Goal: Information Seeking & Learning: Check status

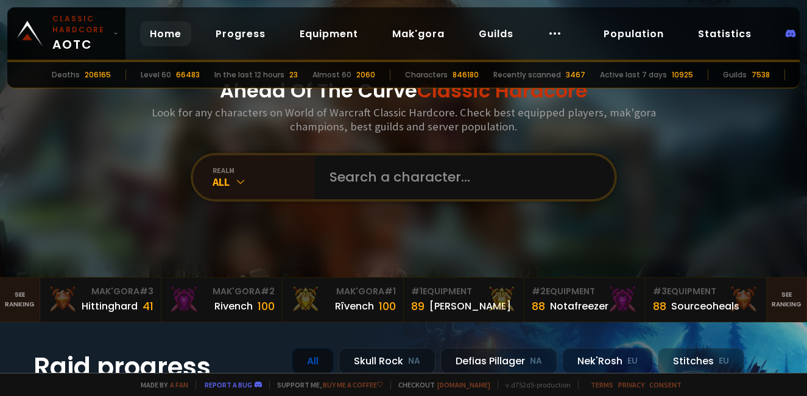
click at [530, 132] on h3 "Look for any characters on World of Warcraft Classic Hardcore. Check best equip…" at bounding box center [404, 119] width 514 height 28
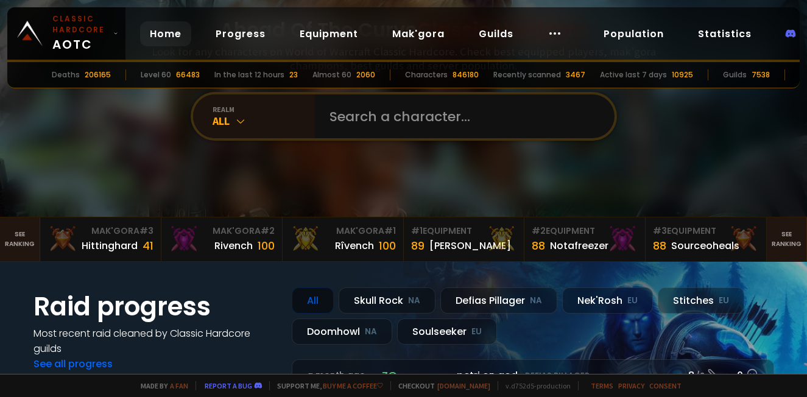
scroll to position [122, 0]
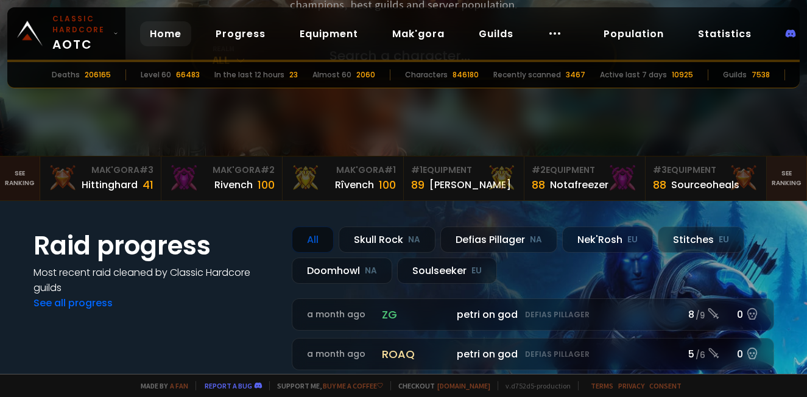
click at [21, 184] on link "See ranking" at bounding box center [20, 179] width 40 height 44
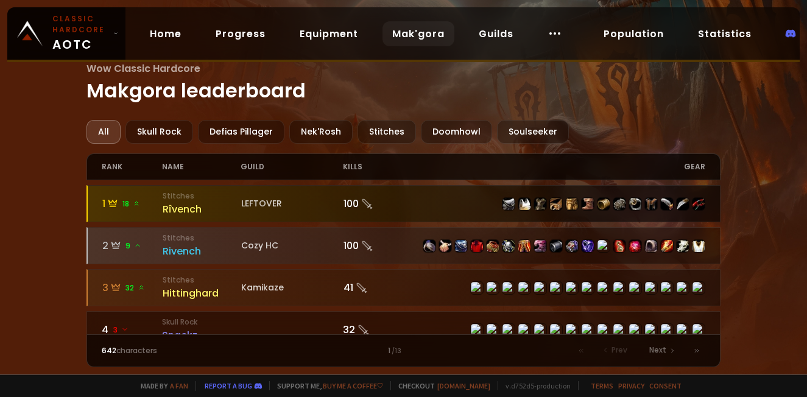
click at [322, 205] on div "LEFTOVER" at bounding box center [292, 203] width 102 height 13
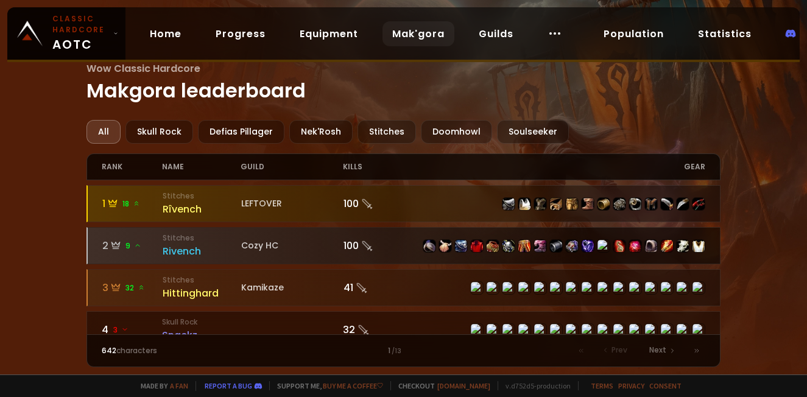
click at [272, 240] on div "Cozy HC" at bounding box center [292, 245] width 102 height 13
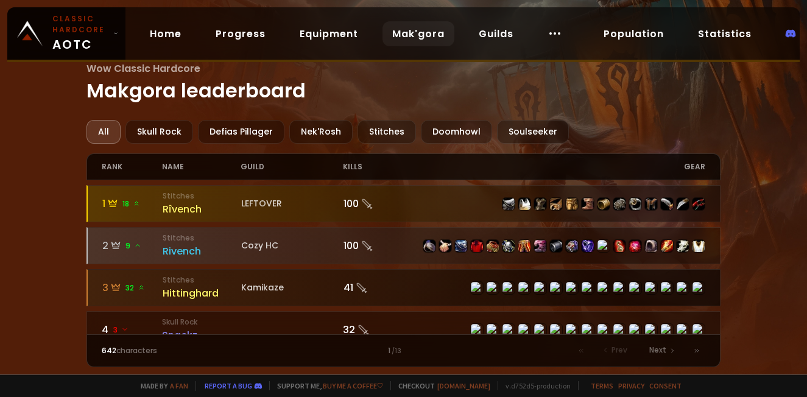
click at [400, 301] on div at bounding box center [404, 288] width 632 height 36
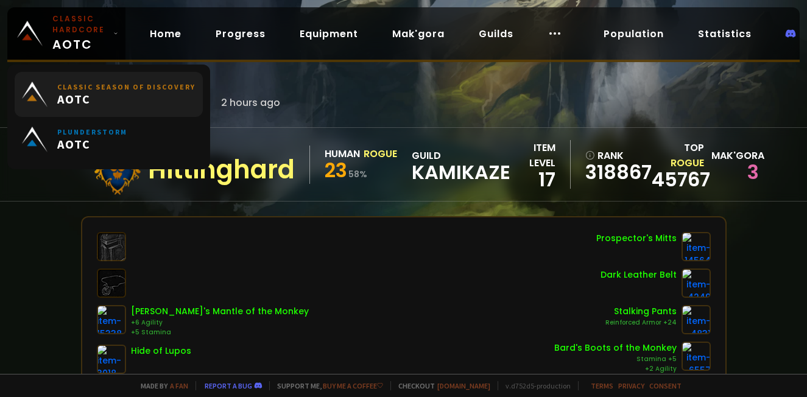
click at [118, 104] on span "AOTC" at bounding box center [126, 98] width 138 height 15
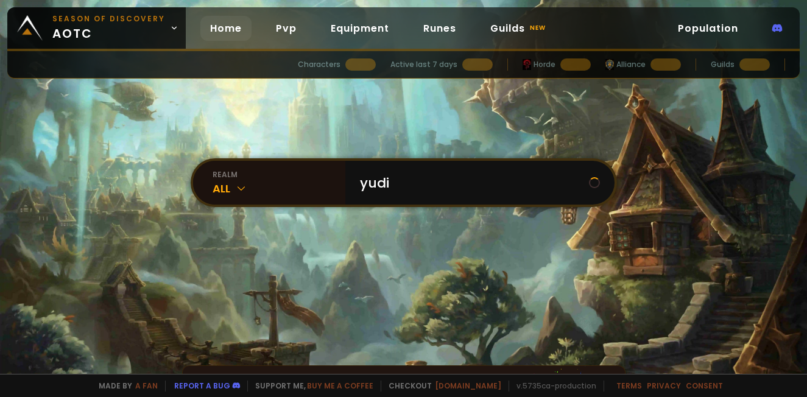
type input "yudii"
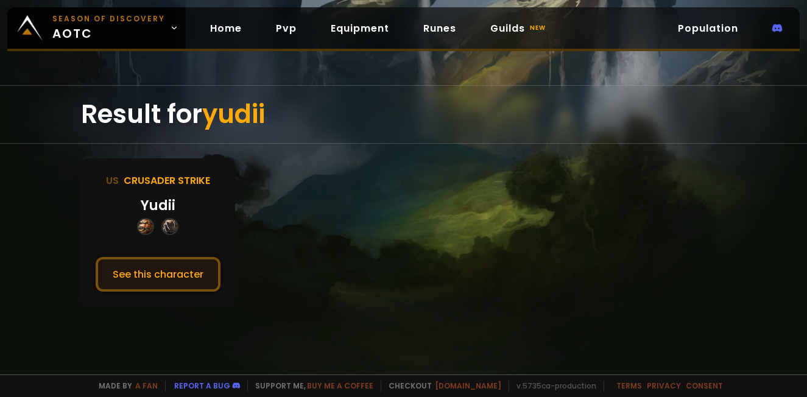
click at [177, 270] on button "See this character" at bounding box center [158, 274] width 125 height 35
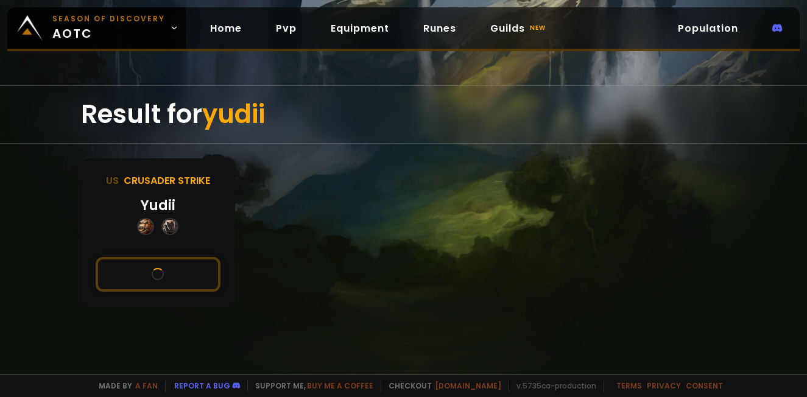
click at [96, 257] on button "See this character" at bounding box center [158, 274] width 125 height 35
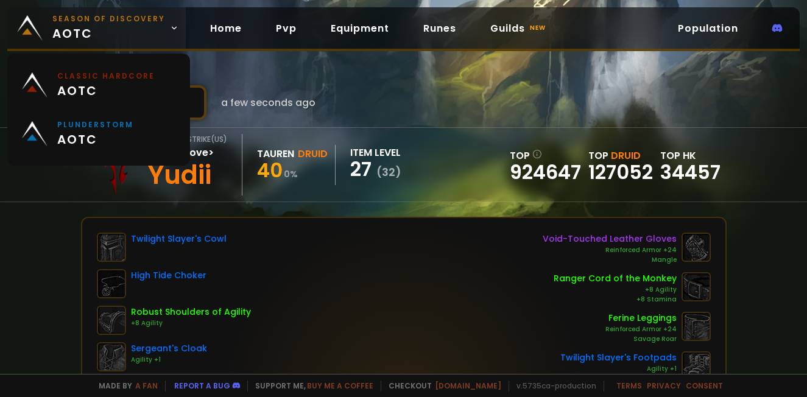
click at [96, 35] on span "Season of Discovery aotc" at bounding box center [108, 27] width 113 height 29
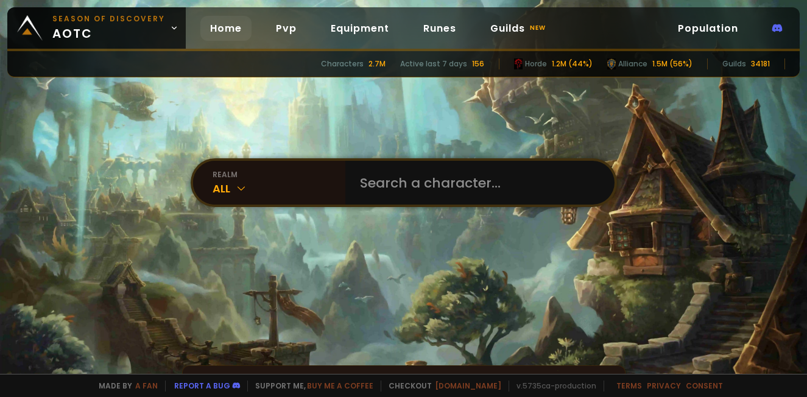
click at [566, 58] on div "Characters 2.7M Active last 7 days 156 Horde 1.2M (44%) Alliance 1.5M (56%) Gui…" at bounding box center [403, 64] width 792 height 26
click at [616, 56] on div "Characters 2.7M Active last 7 days 156 Horde 1.2M (44%) Alliance 1.5M (56%) Gui…" at bounding box center [403, 64] width 792 height 26
click at [638, 68] on div "Alliance" at bounding box center [627, 63] width 40 height 11
click at [633, 70] on div "Characters 2.7M Active last 7 days 156 Horde 1.2M (44%) Alliance 1.5M (56%) Gui…" at bounding box center [403, 64] width 792 height 26
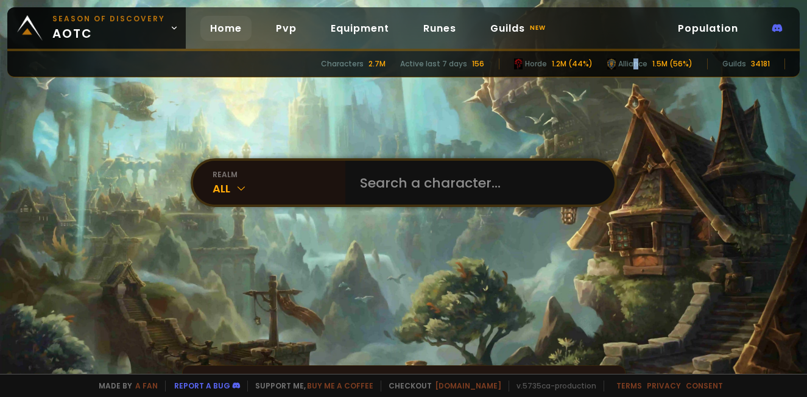
click at [633, 70] on div "Characters 2.7M Active last 7 days 156 Horde 1.2M (44%) Alliance 1.5M (56%) Gui…" at bounding box center [403, 64] width 792 height 26
click at [643, 84] on section "realm All Can't find my character or my guild Consider disabling your ad blocke…" at bounding box center [403, 210] width 807 height 421
click at [494, 175] on input "text" at bounding box center [476, 183] width 247 height 44
click at [260, 197] on div "realm All" at bounding box center [269, 183] width 152 height 44
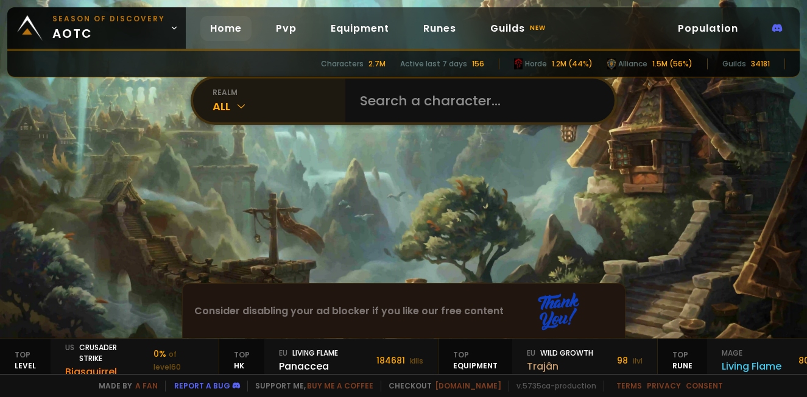
scroll to position [61, 0]
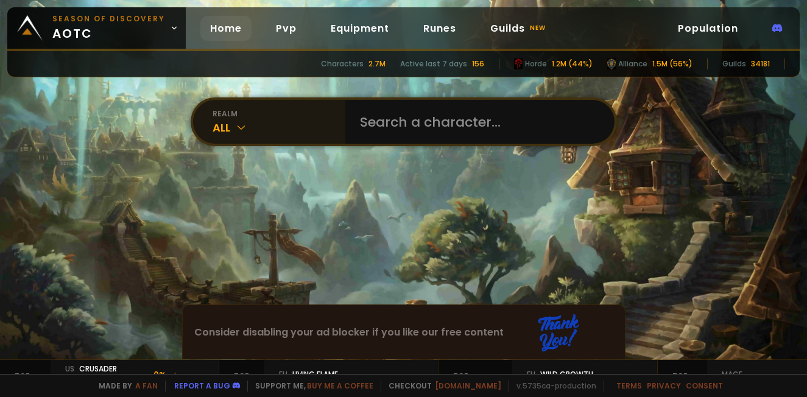
click at [298, 119] on div "All" at bounding box center [279, 127] width 133 height 16
click at [270, 121] on div "All" at bounding box center [279, 127] width 133 height 16
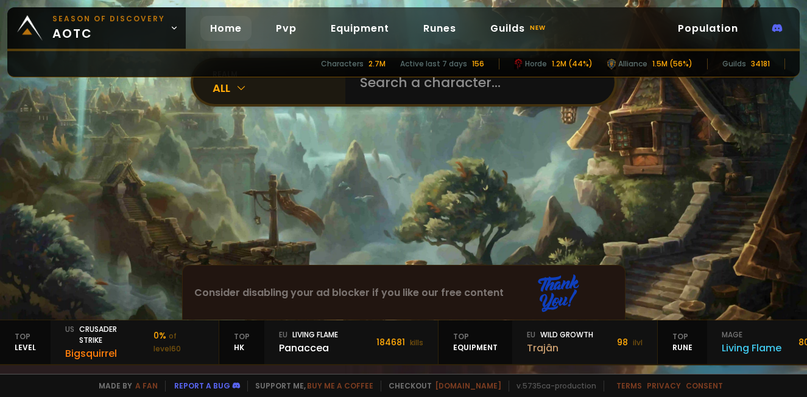
scroll to position [122, 0]
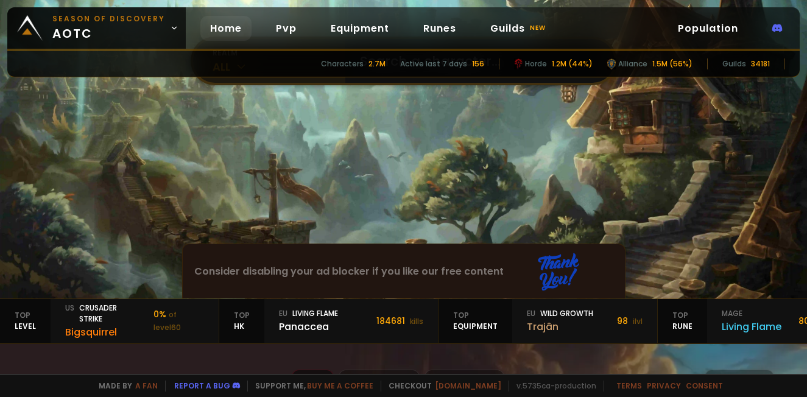
click at [300, 81] on div "realm All" at bounding box center [269, 61] width 152 height 44
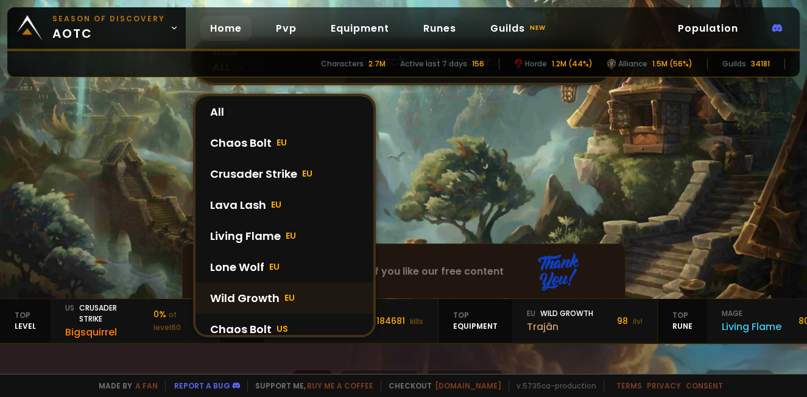
scroll to position [0, 0]
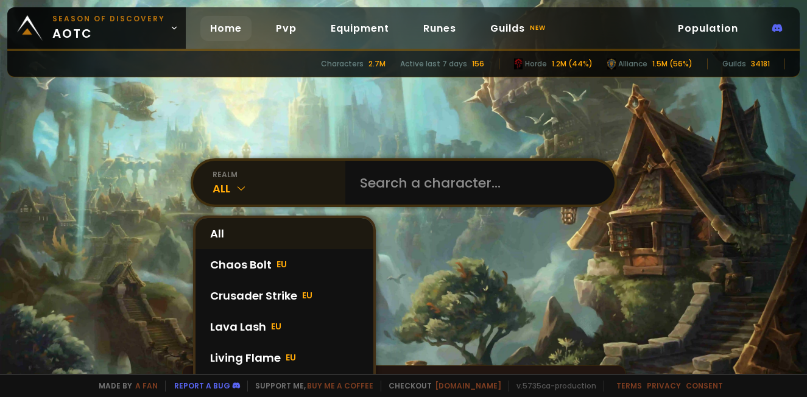
click at [271, 243] on div "All" at bounding box center [285, 233] width 178 height 31
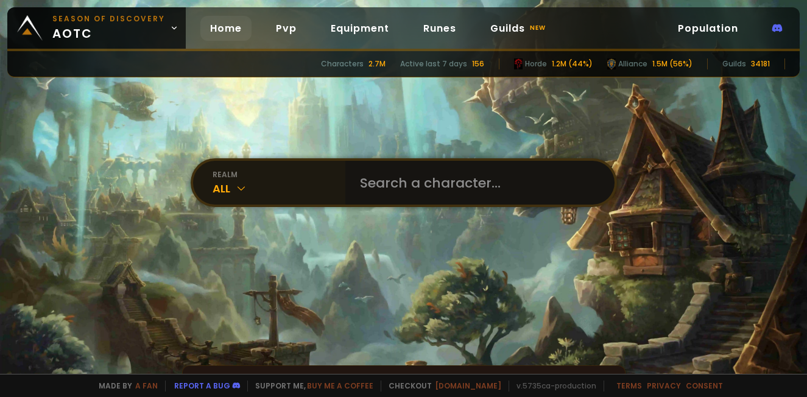
click at [437, 185] on input "text" at bounding box center [476, 183] width 247 height 44
type input "febbs"
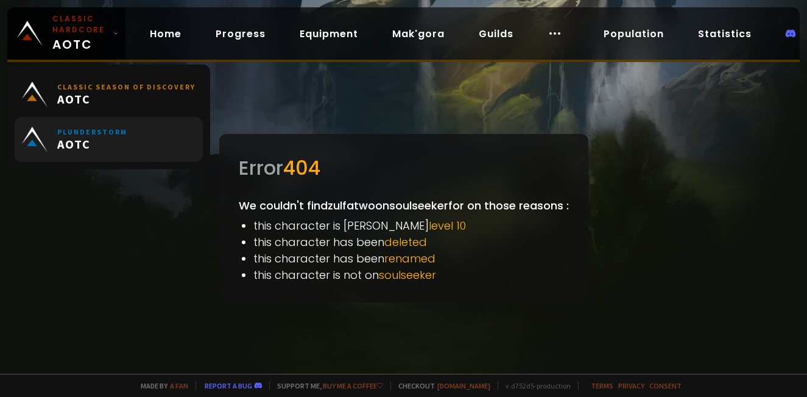
click at [91, 135] on small "Plunderstorm" at bounding box center [92, 131] width 70 height 9
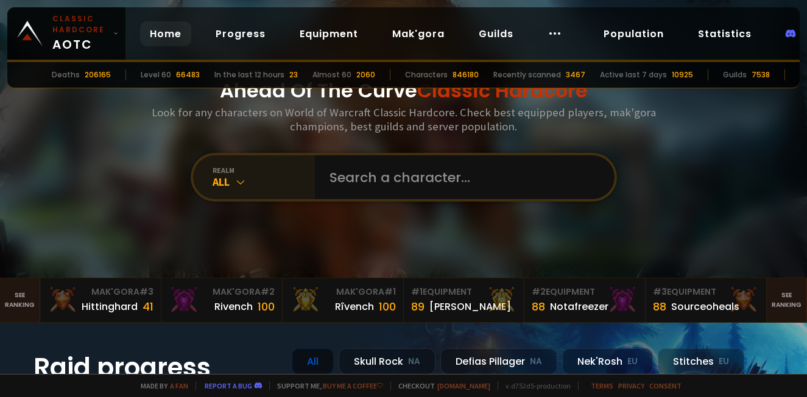
click at [267, 185] on div "All" at bounding box center [264, 182] width 102 height 14
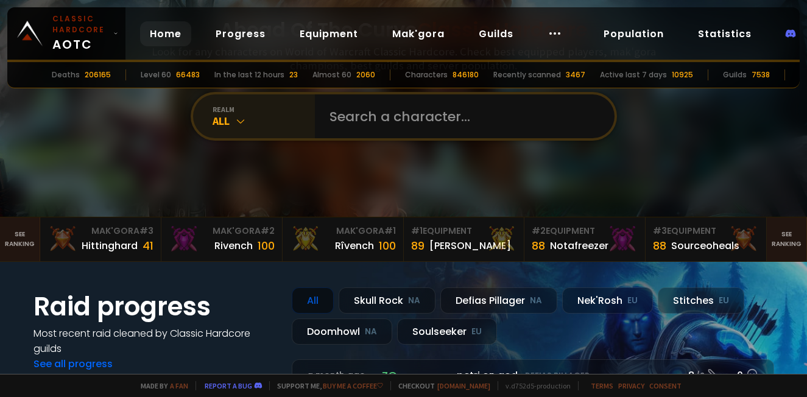
click at [269, 118] on div "All" at bounding box center [264, 121] width 102 height 14
click at [245, 121] on div "All" at bounding box center [264, 121] width 102 height 14
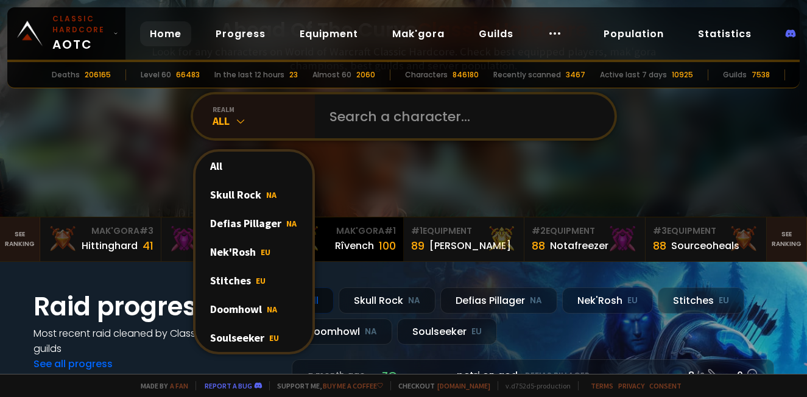
drag, startPoint x: 256, startPoint y: 302, endPoint x: 287, endPoint y: 242, distance: 67.6
click at [256, 302] on div "Doomhowl NA" at bounding box center [254, 309] width 117 height 29
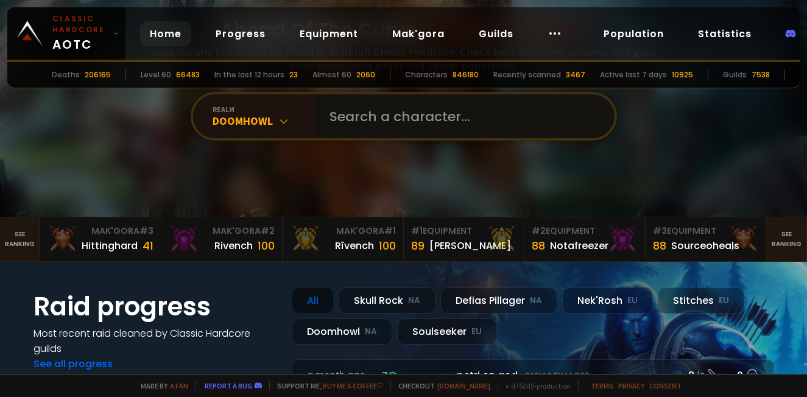
click at [375, 110] on input "text" at bounding box center [461, 116] width 278 height 44
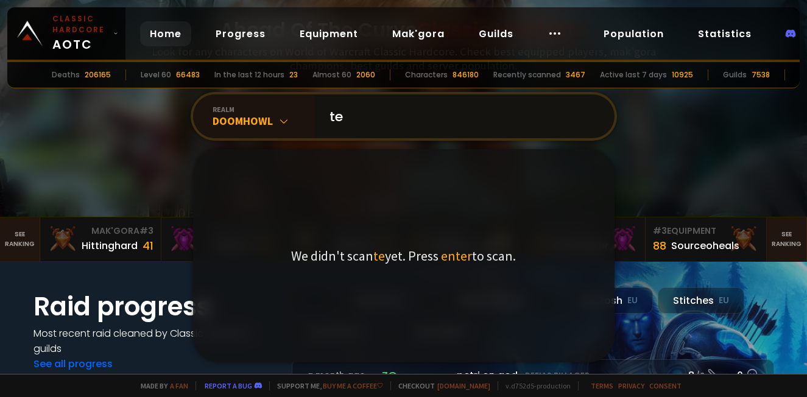
type input "t"
type input "d"
